Goal: Navigation & Orientation: Find specific page/section

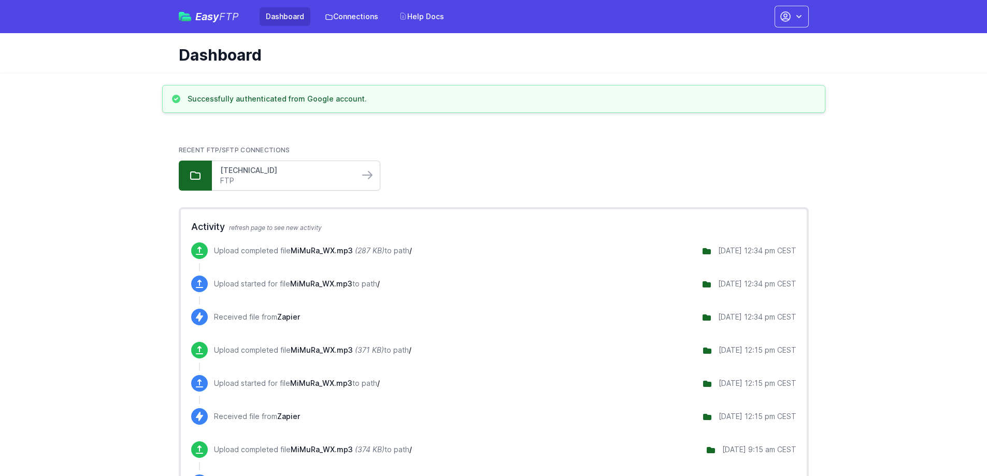
click at [236, 174] on link "[TECHNICAL_ID]" at bounding box center [285, 170] width 131 height 10
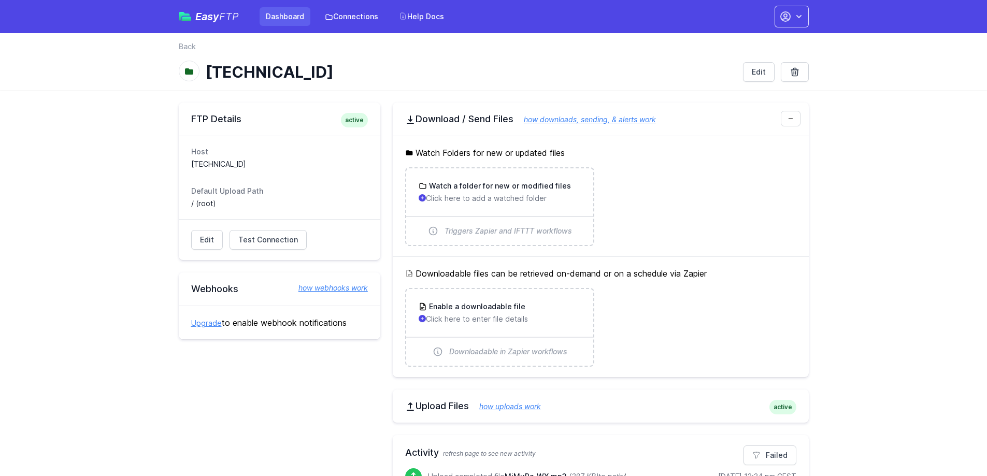
click at [275, 15] on link "Dashboard" at bounding box center [285, 16] width 51 height 19
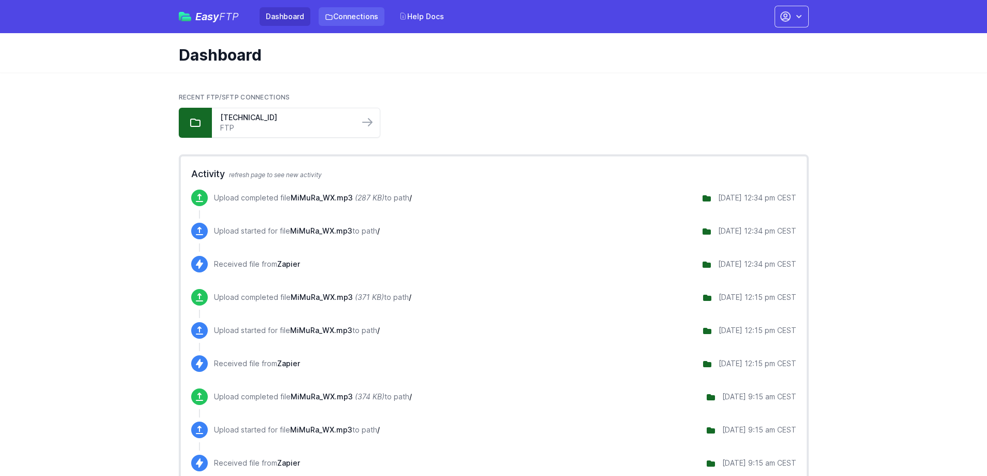
click at [341, 17] on link "Connections" at bounding box center [352, 16] width 66 height 19
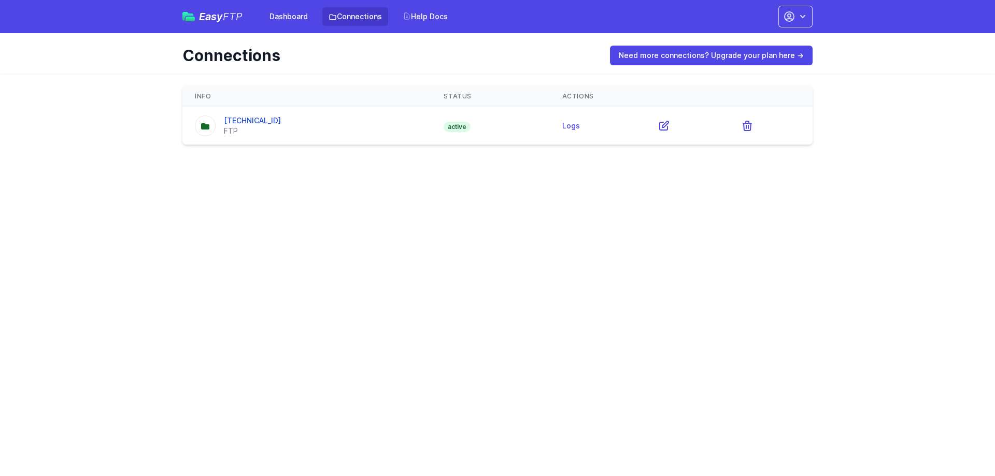
click at [211, 17] on span "Easy FTP" at bounding box center [221, 16] width 44 height 10
